Goal: Task Accomplishment & Management: Manage account settings

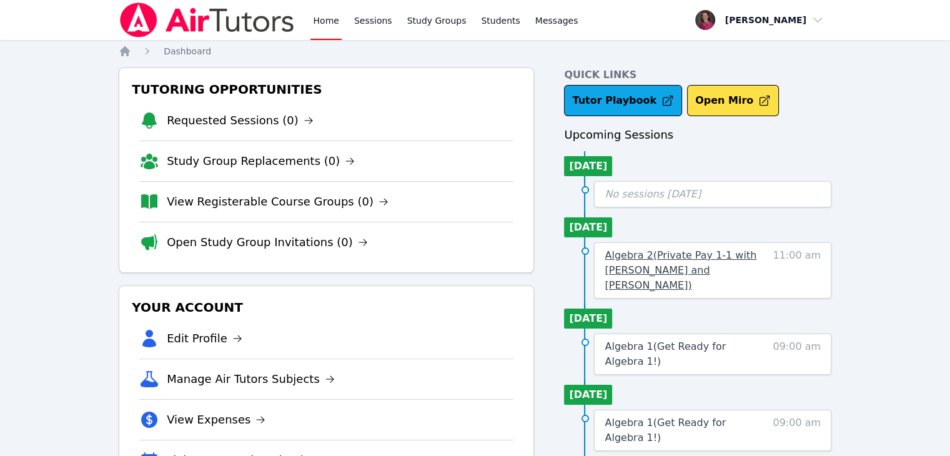
click at [719, 253] on span "Algebra 2 ( Private Pay 1-1 with [PERSON_NAME] and [PERSON_NAME] )" at bounding box center [681, 270] width 152 height 42
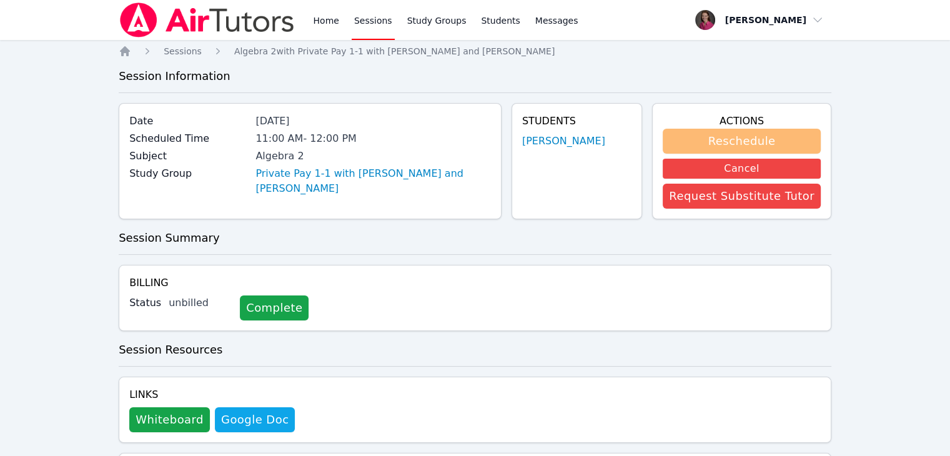
click at [750, 137] on button "Reschedule" at bounding box center [742, 141] width 158 height 25
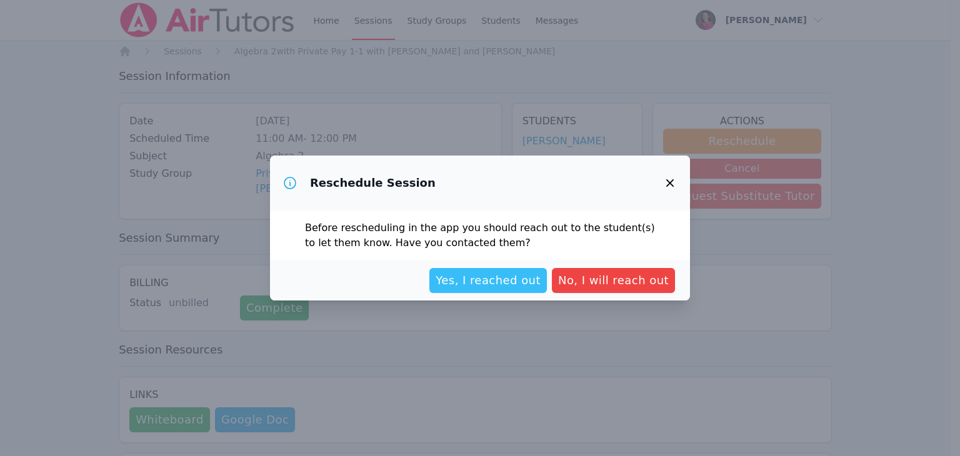
click at [509, 278] on span "Yes, I reached out" at bounding box center [487, 280] width 105 height 17
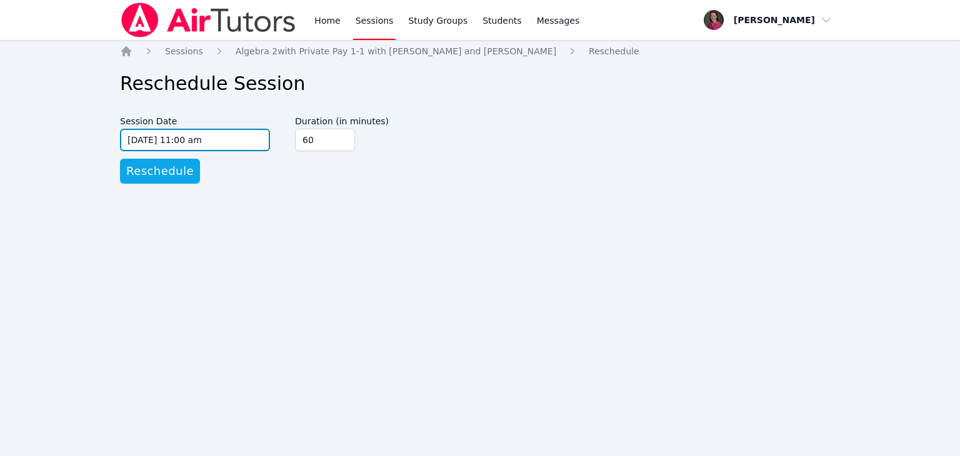
click at [224, 139] on input "[DATE] 11:00 am" at bounding box center [195, 140] width 150 height 22
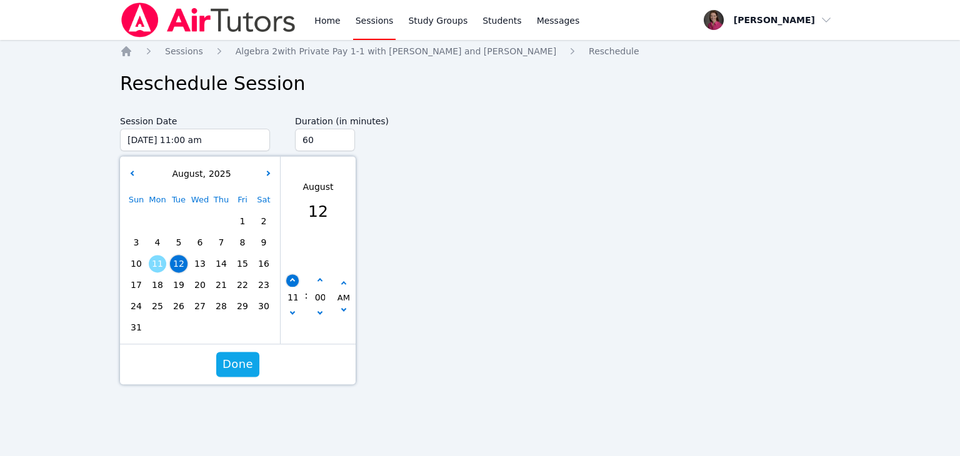
click at [292, 279] on icon "button" at bounding box center [292, 280] width 5 height 5
type input "[DATE] 12:00 pm"
type input "12"
click at [292, 279] on icon "button" at bounding box center [292, 280] width 5 height 5
type input "[DATE] 01:00 pm"
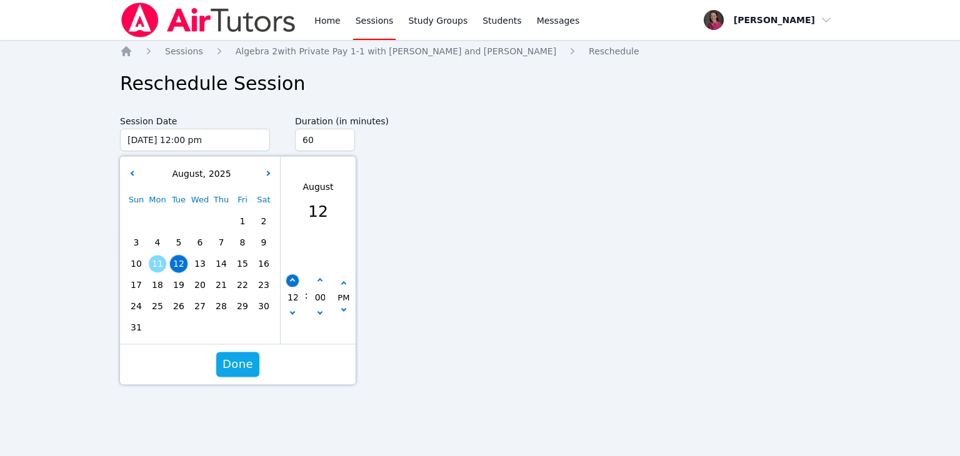
type input "01"
click at [241, 369] on span "Done" at bounding box center [237, 364] width 31 height 17
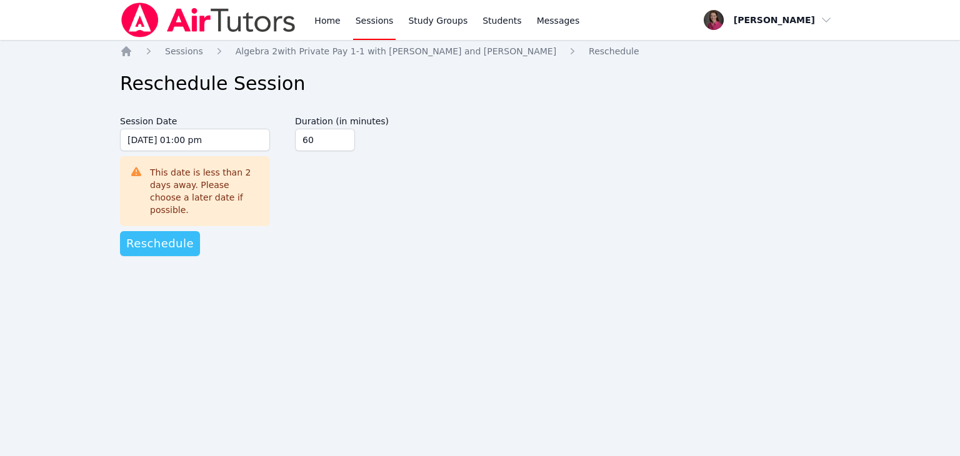
click at [177, 235] on span "Reschedule" at bounding box center [159, 243] width 67 height 17
